Goal: Task Accomplishment & Management: Use online tool/utility

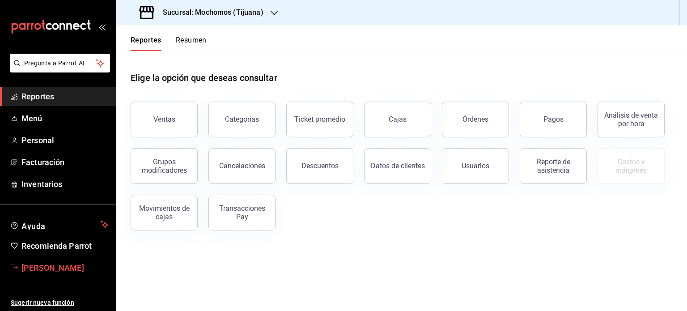
click at [54, 264] on span "[PERSON_NAME]" at bounding box center [64, 267] width 87 height 12
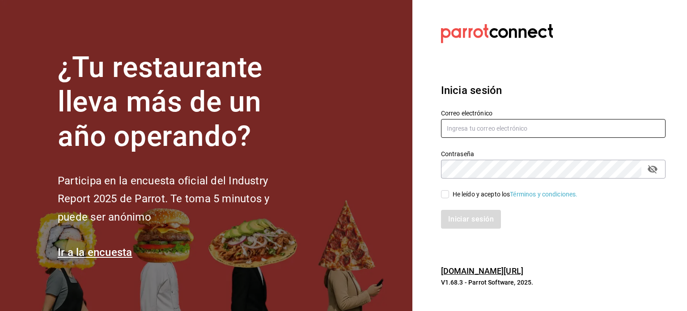
click at [470, 130] on input "text" at bounding box center [553, 128] width 224 height 19
type input "[PERSON_NAME][EMAIL_ADDRESS][PERSON_NAME][DOMAIN_NAME]"
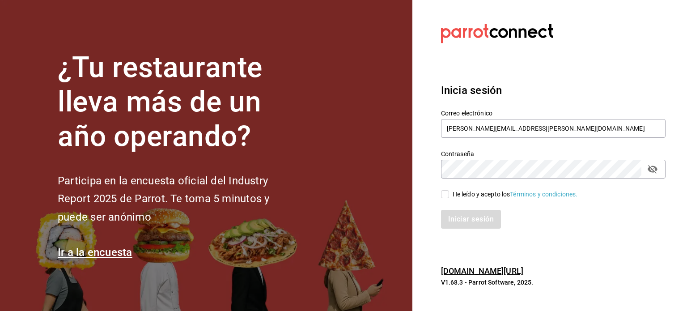
click at [441, 191] on input "He leído y acepto los Términos y condiciones." at bounding box center [445, 194] width 8 height 8
checkbox input "true"
click at [463, 222] on button "Iniciar sesión" at bounding box center [471, 219] width 61 height 19
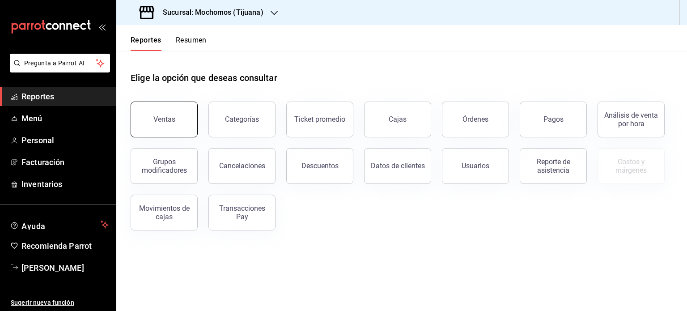
click at [154, 130] on button "Ventas" at bounding box center [164, 119] width 67 height 36
click at [154, 130] on html "Pregunta a Parrot AI Reportes Menú Personal Facturación Inventarios Ayuda Recom…" at bounding box center [343, 155] width 687 height 311
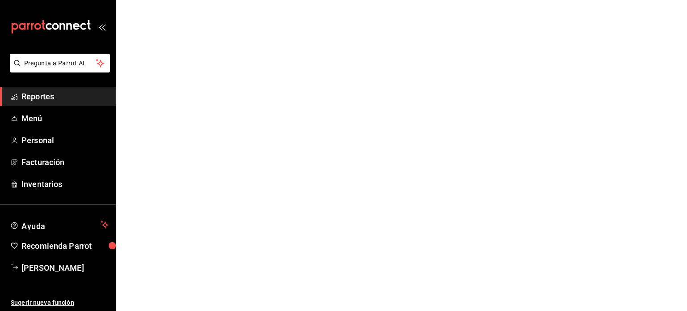
click at [154, 0] on html "Pregunta a Parrot AI Reportes Menú Personal Facturación Inventarios Ayuda Recom…" at bounding box center [343, 0] width 687 height 0
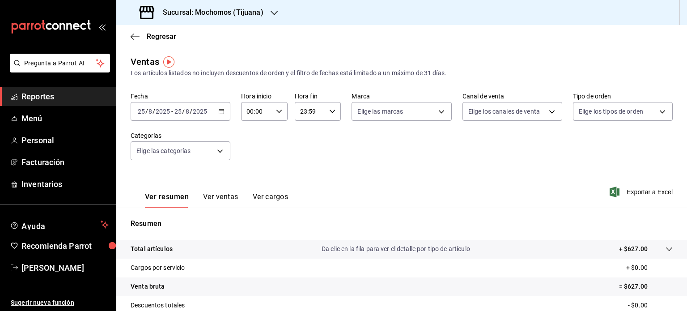
click at [222, 113] on icon "button" at bounding box center [221, 111] width 6 height 6
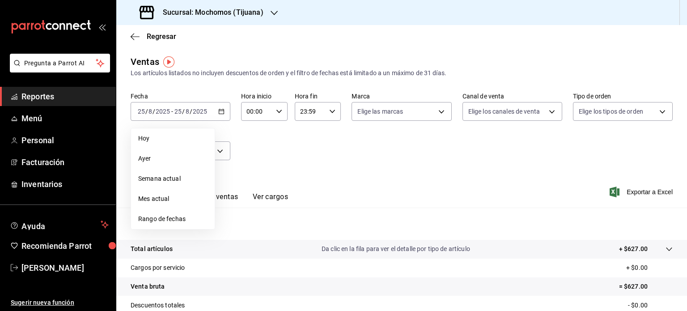
click at [166, 219] on span "Rango de fechas" at bounding box center [172, 218] width 69 height 9
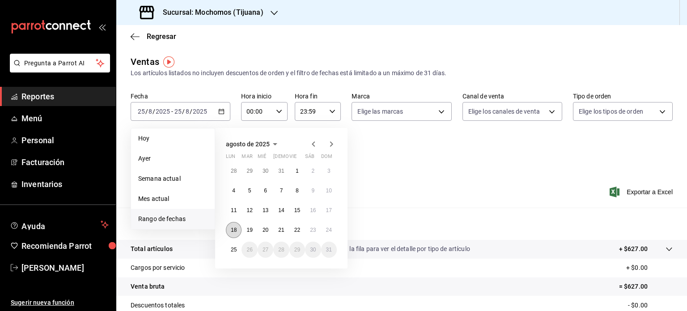
click at [233, 232] on abbr "18" at bounding box center [234, 230] width 6 height 6
click at [232, 252] on abbr "25" at bounding box center [234, 249] width 6 height 6
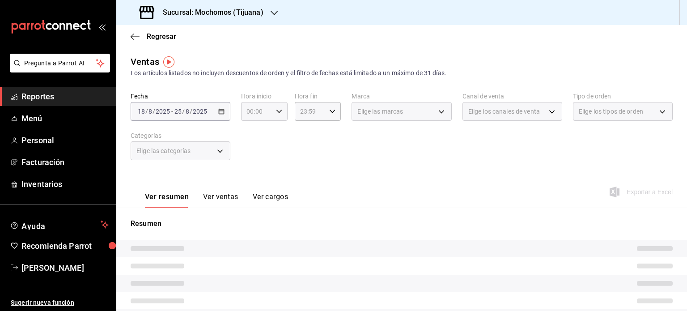
click at [277, 111] on icon "button" at bounding box center [279, 111] width 6 height 6
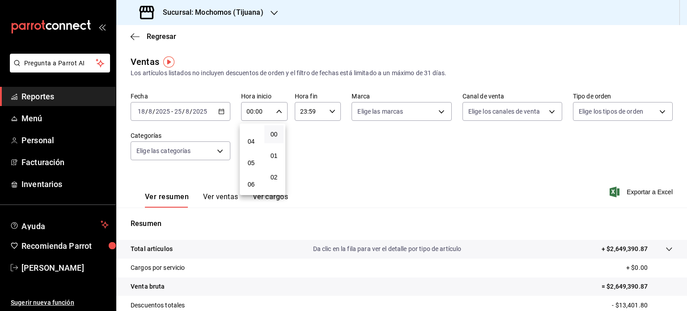
scroll to position [79, 0]
click at [252, 166] on span "05" at bounding box center [251, 162] width 8 height 7
type input "05:00"
click at [326, 110] on div at bounding box center [343, 155] width 687 height 311
click at [329, 112] on icon "button" at bounding box center [332, 111] width 6 height 6
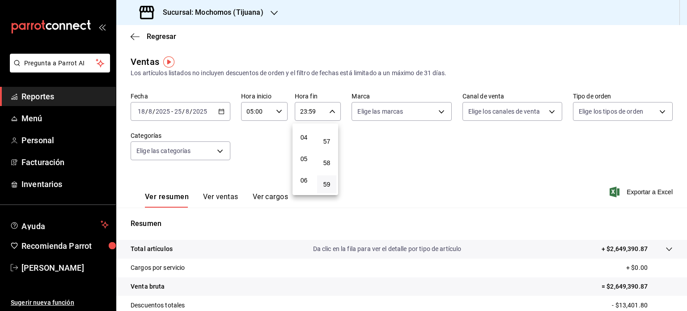
scroll to position [81, 0]
click at [301, 157] on button "05" at bounding box center [303, 160] width 19 height 18
click at [328, 135] on span "00" at bounding box center [326, 134] width 8 height 7
type input "05:00"
click at [439, 112] on div at bounding box center [343, 155] width 687 height 311
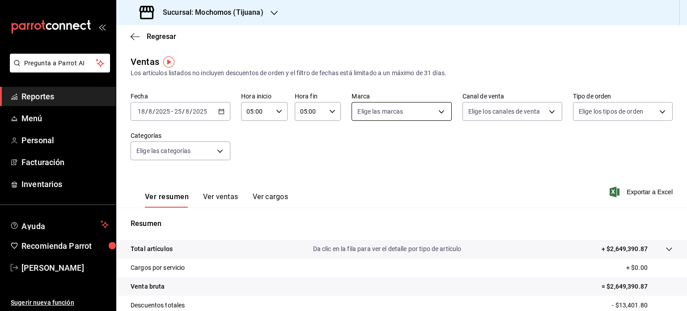
click at [437, 112] on body "Pregunta a Parrot AI Reportes Menú Personal Facturación Inventarios Ayuda Recom…" at bounding box center [343, 155] width 687 height 311
click at [420, 135] on li "Ver todas" at bounding box center [397, 145] width 97 height 26
type input "c300ab0f-4e96-434a-ab79-9fec8b673c9f"
checkbox input "true"
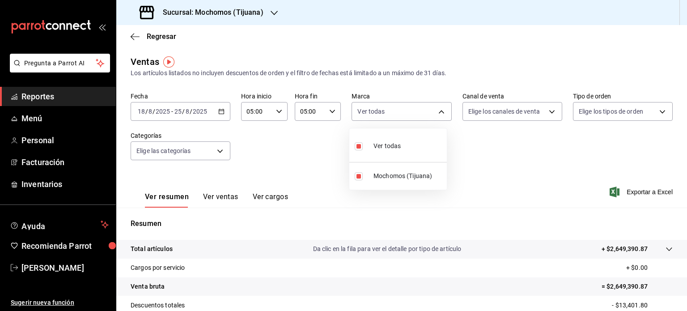
click at [544, 109] on div at bounding box center [343, 155] width 687 height 311
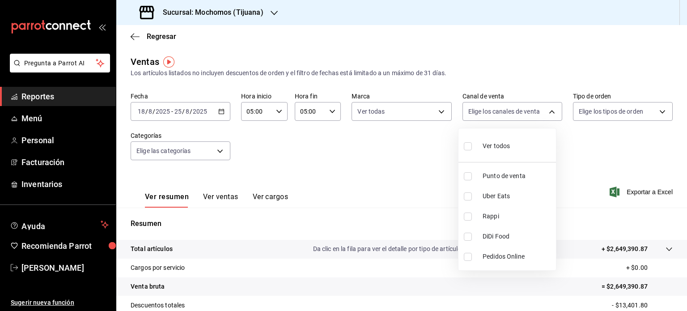
click at [544, 109] on body "Pregunta a Parrot AI Reportes Menú Personal Facturación Inventarios Ayuda Recom…" at bounding box center [343, 155] width 687 height 311
click at [499, 150] on span "Ver todos" at bounding box center [495, 145] width 27 height 9
type input "PARROT,UBER_EATS,RAPPI,DIDI_FOOD,ONLINE"
checkbox input "true"
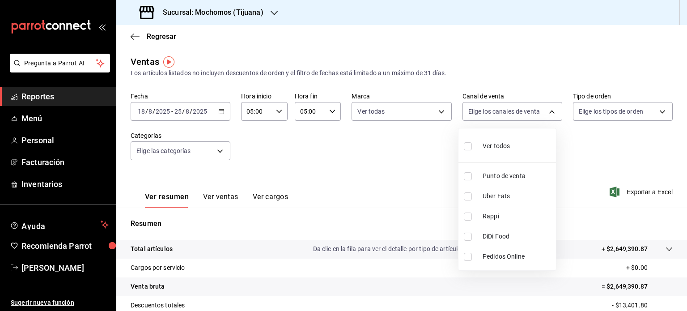
checkbox input "true"
click at [658, 110] on div at bounding box center [343, 155] width 687 height 311
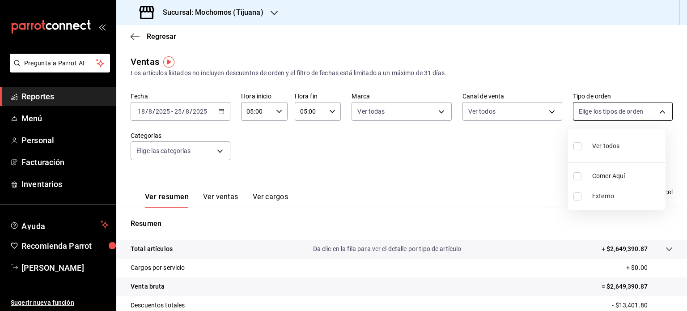
click at [656, 110] on body "Pregunta a Parrot AI Reportes Menú Personal Facturación Inventarios Ayuda Recom…" at bounding box center [343, 155] width 687 height 311
click at [625, 140] on li "Ver todos" at bounding box center [616, 145] width 97 height 26
type input "59fdec9d-7e45-44f1-b527-5416629fe4e9,EXTERNAL"
checkbox input "true"
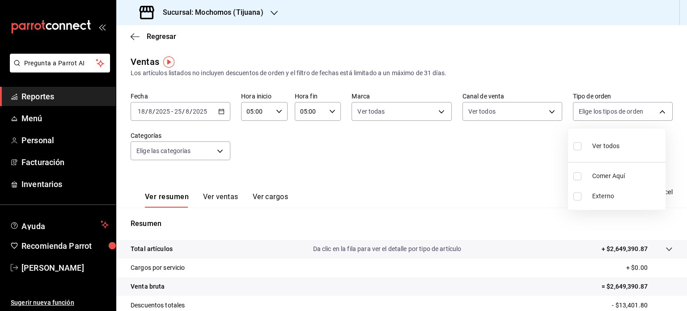
checkbox input "true"
click at [485, 187] on div at bounding box center [343, 155] width 687 height 311
click at [630, 190] on span "Exportar a Excel" at bounding box center [641, 191] width 61 height 11
